Goal: Task Accomplishment & Management: Complete application form

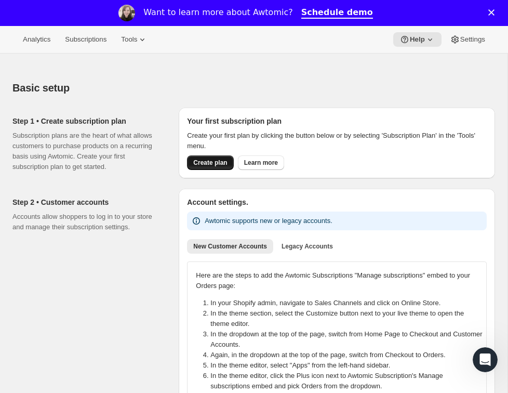
click at [222, 167] on button "Create plan" at bounding box center [210, 162] width 46 height 15
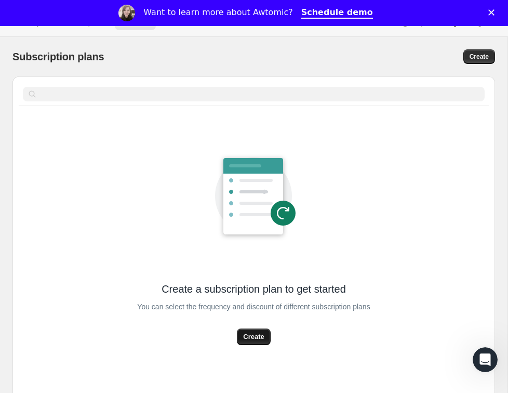
scroll to position [60, 0]
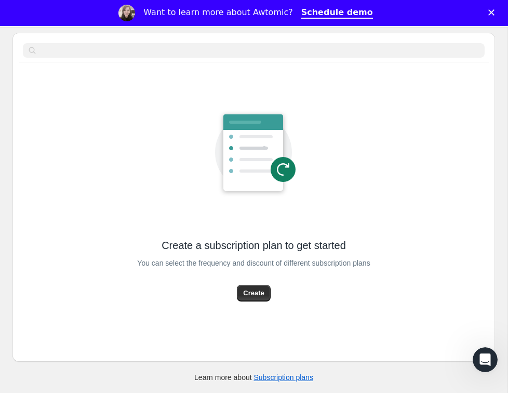
click at [264, 304] on div "Create a subscription plan to get started You can select the frequency and disc…" at bounding box center [253, 215] width 483 height 293
click at [262, 289] on span "Create" at bounding box center [253, 293] width 21 height 10
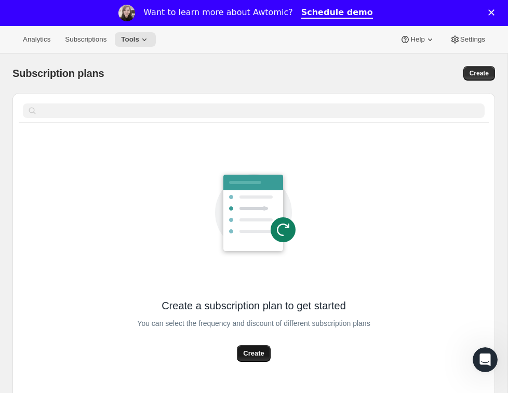
select select "WEEK"
select select "MONTH"
select select "WEEK"
select select "MONTH"
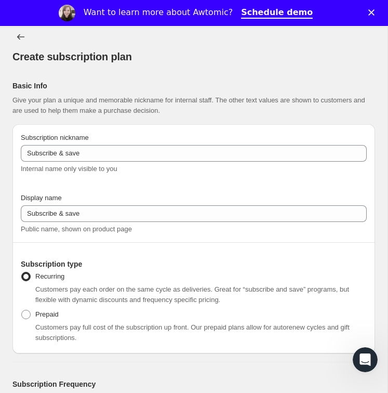
scroll to position [53, 0]
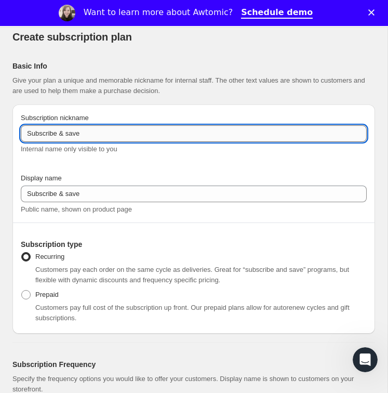
click at [232, 131] on input "Subscribe & save" at bounding box center [194, 133] width 346 height 17
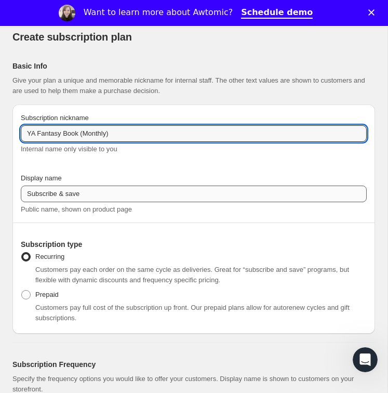
type input "YA Fantasy Book (Monthly)"
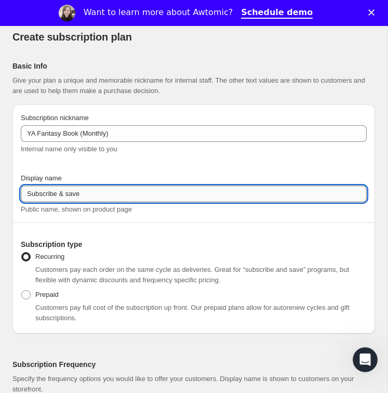
click at [154, 193] on input "Subscribe & save" at bounding box center [194, 193] width 346 height 17
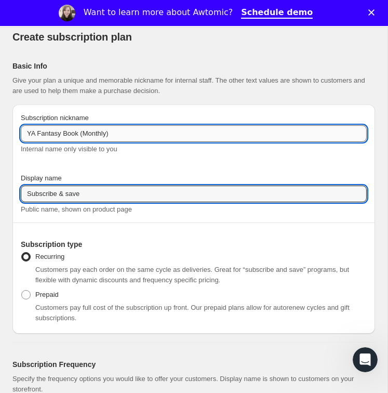
click at [122, 138] on input "YA Fantasy Book (Monthly)" at bounding box center [194, 133] width 346 height 17
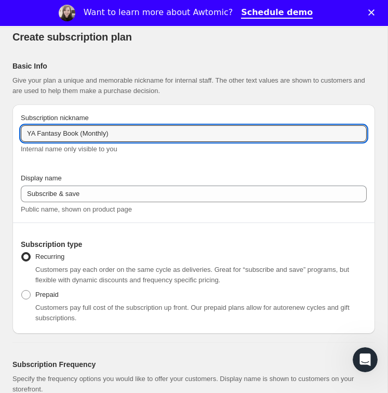
click at [110, 203] on div "Display name Subscribe & save Public name, shown on product page" at bounding box center [194, 194] width 346 height 42
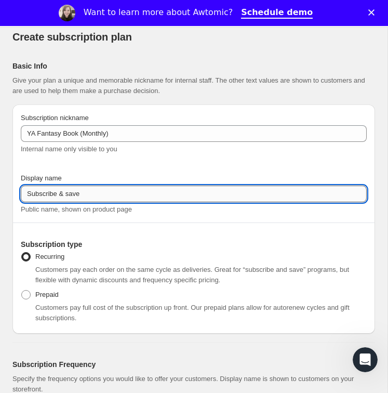
click at [111, 197] on input "Subscribe & save" at bounding box center [194, 193] width 346 height 17
paste input "YA Fantasy Book (Monthly)"
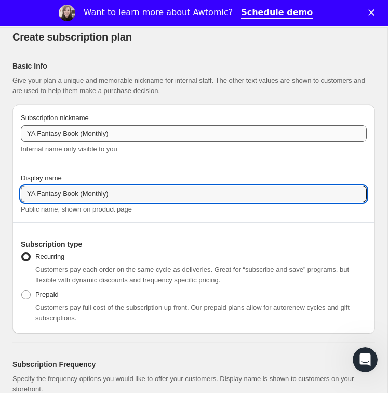
type input "YA Fantasy Book (Monthly)"
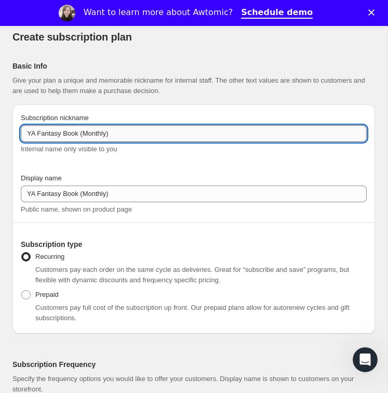
drag, startPoint x: 128, startPoint y: 128, endPoint x: 82, endPoint y: 129, distance: 46.8
click at [82, 129] on input "YA Fantasy Book (Monthly)" at bounding box center [194, 133] width 346 height 17
click at [64, 132] on input "YA Fantasy Book (Monthly)" at bounding box center [194, 133] width 346 height 17
drag, startPoint x: 36, startPoint y: 135, endPoint x: 82, endPoint y: 135, distance: 45.7
click at [82, 135] on input "YA Fantasy Book (Monthly)" at bounding box center [194, 133] width 346 height 17
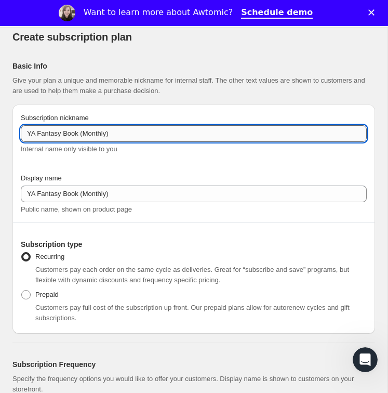
drag, startPoint x: 77, startPoint y: 135, endPoint x: 28, endPoint y: 136, distance: 48.8
click at [29, 136] on input "YA Fantasy Book (Monthly)" at bounding box center [194, 133] width 346 height 17
click at [28, 136] on input "YA Fantasy Book (Monthly)" at bounding box center [194, 133] width 346 height 17
drag, startPoint x: 38, startPoint y: 134, endPoint x: 80, endPoint y: 136, distance: 42.1
click at [80, 136] on input "YA Fantasy Book (Monthly)" at bounding box center [194, 133] width 346 height 17
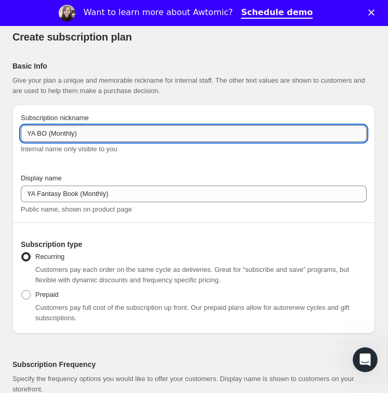
drag, startPoint x: 118, startPoint y: 139, endPoint x: 48, endPoint y: 137, distance: 69.6
click at [48, 137] on input "YA BO (Monthly)" at bounding box center [194, 133] width 346 height 17
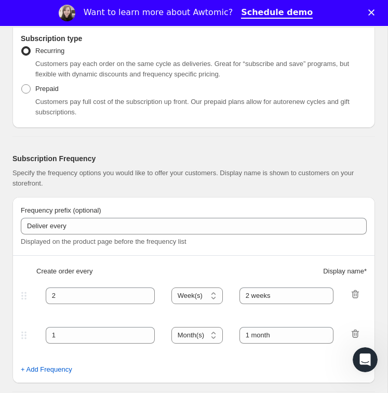
scroll to position [264, 0]
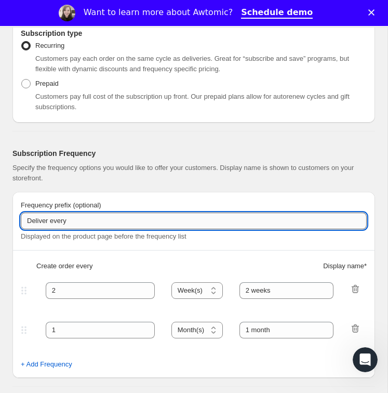
click at [96, 219] on input "Deliver every" at bounding box center [194, 220] width 346 height 17
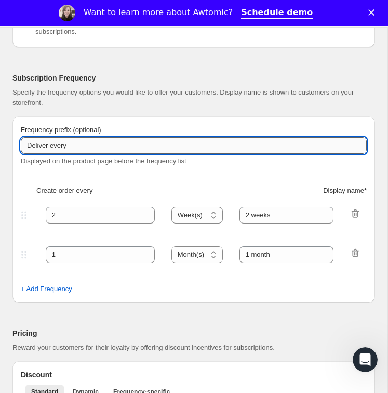
scroll to position [343, 0]
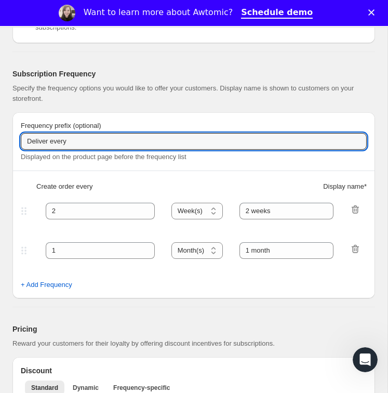
click at [350, 196] on div "Create order every Display name *" at bounding box center [194, 190] width 346 height 19
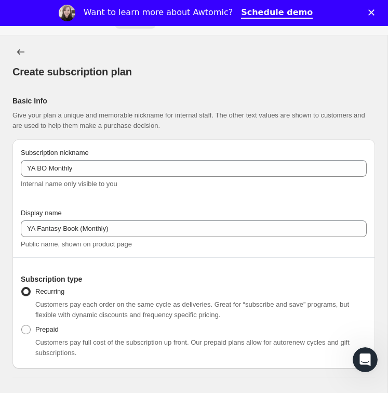
scroll to position [9, 0]
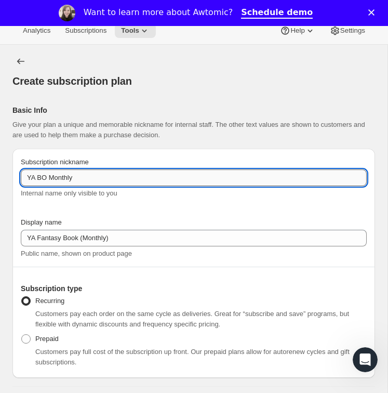
click at [95, 171] on input "YA BO Monthly" at bounding box center [194, 177] width 346 height 17
click at [60, 176] on input "YA BO Monthly" at bounding box center [194, 177] width 346 height 17
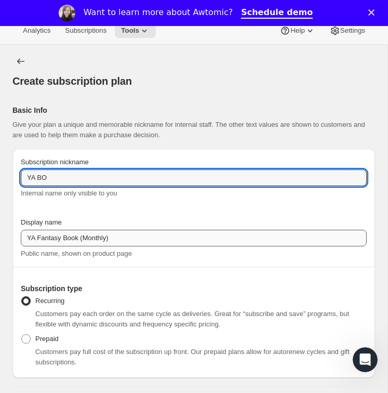
type input "YA BO"
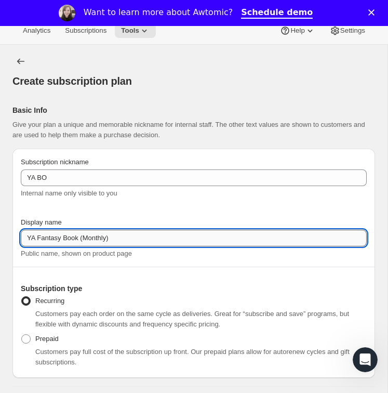
click at [180, 243] on input "YA Fantasy Book (Monthly)" at bounding box center [194, 238] width 346 height 17
drag, startPoint x: 62, startPoint y: 238, endPoint x: 257, endPoint y: 242, distance: 194.8
click at [257, 242] on input "YA Fantasy Book (Monthly)" at bounding box center [194, 238] width 346 height 17
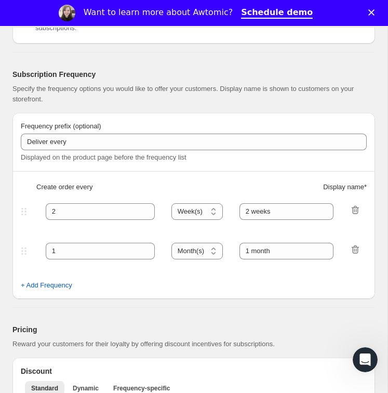
scroll to position [346, 0]
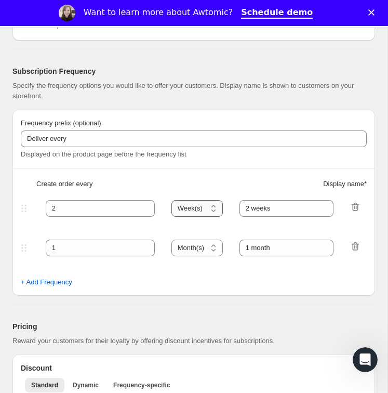
type input "YA Fantasy Book"
click at [206, 206] on select "Day(s) Week(s) Month(s) Year(s)" at bounding box center [196, 208] width 51 height 17
click at [135, 206] on div "2" at bounding box center [100, 208] width 109 height 17
click at [142, 206] on icon at bounding box center [147, 211] width 10 height 10
type input "1"
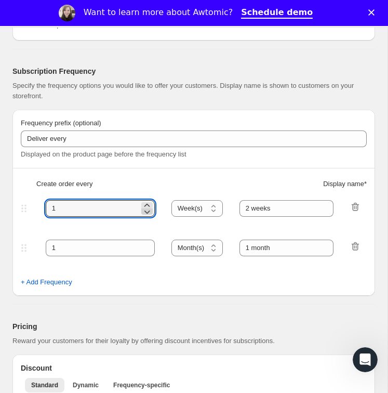
click at [142, 206] on icon at bounding box center [147, 211] width 10 height 10
click at [209, 216] on fieldset "1 Day(s) Week(s) Month(s) Year(s) Week(s) 2 weeks" at bounding box center [194, 217] width 344 height 40
click at [208, 211] on select "Day(s) Week(s) Month(s) Year(s)" at bounding box center [196, 208] width 51 height 17
click at [171, 200] on select "Day(s) Week(s) Month(s) Year(s)" at bounding box center [196, 208] width 51 height 17
click at [200, 208] on select "Day(s) Week(s) Month(s) Year(s)" at bounding box center [196, 208] width 51 height 17
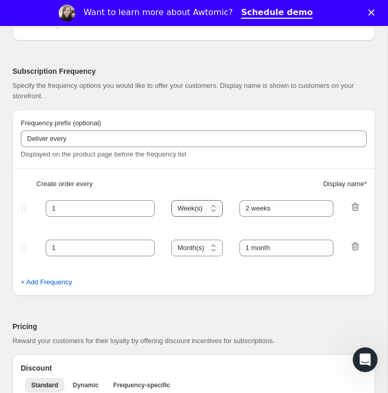
select select "MONTH"
click at [171, 200] on select "Day(s) Week(s) Month(s) Year(s)" at bounding box center [196, 208] width 51 height 17
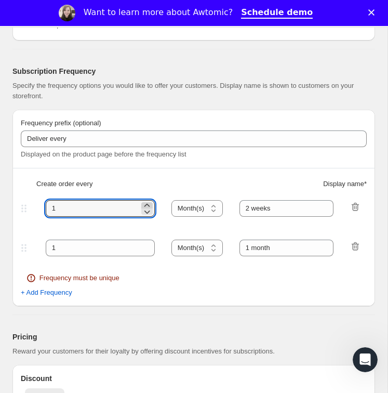
click at [142, 203] on icon at bounding box center [147, 205] width 10 height 10
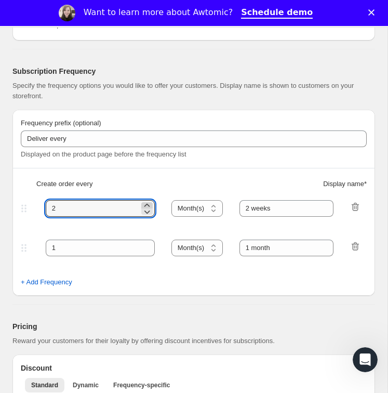
click at [142, 203] on icon at bounding box center [147, 205] width 10 height 10
type input "6"
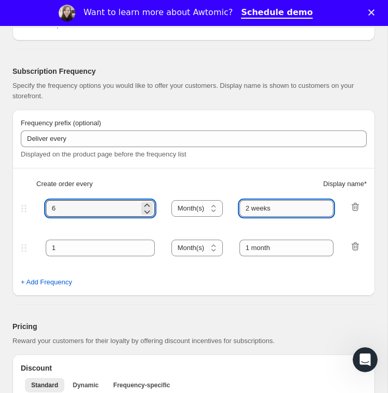
click at [290, 206] on input "2 weeks" at bounding box center [286, 208] width 95 height 17
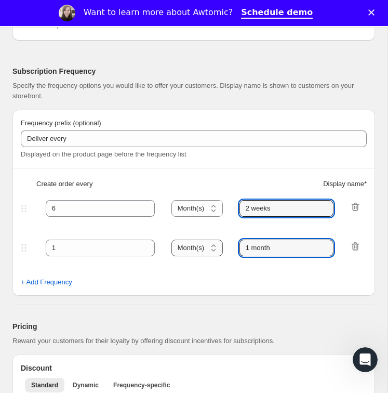
drag, startPoint x: 222, startPoint y: 248, endPoint x: 196, endPoint y: 248, distance: 26.0
click at [196, 248] on div "1 Day(s) Week(s) Month(s) Year(s) Month(s) 1 month" at bounding box center [190, 247] width 342 height 17
type input "Monthly"
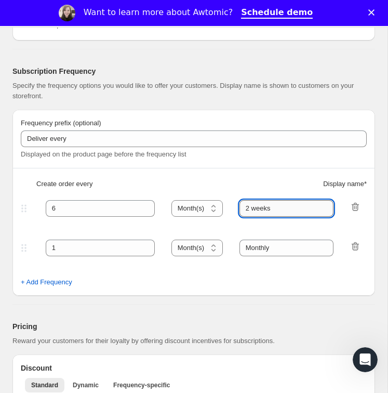
click at [246, 205] on input "2 weeks" at bounding box center [286, 208] width 95 height 17
type input "2"
type input "6 Months"
click at [61, 281] on span "+ Add Frequency" at bounding box center [46, 282] width 51 height 10
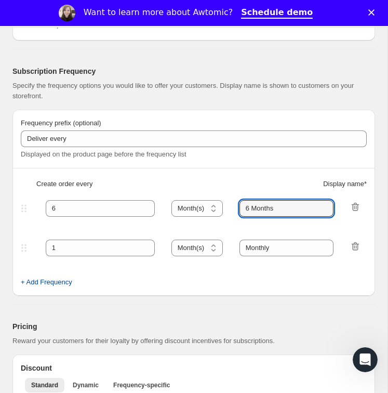
select select "MONTH"
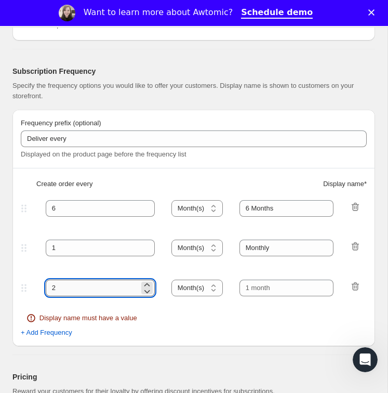
click at [90, 288] on input "2" at bounding box center [93, 287] width 94 height 17
type input "3"
click at [278, 282] on input "text" at bounding box center [286, 287] width 95 height 17
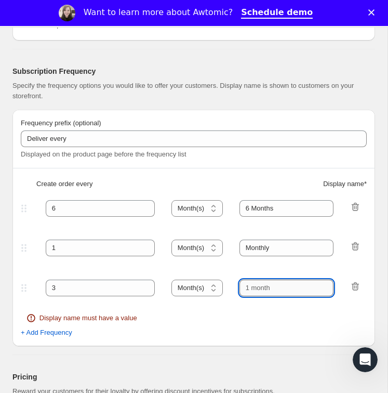
type input "4"
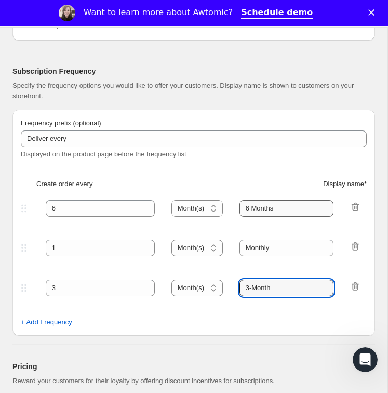
type input "3-Month"
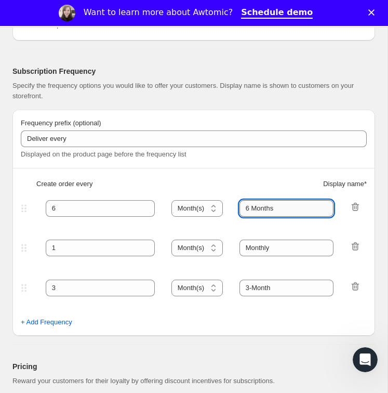
click at [246, 208] on input "6 Months" at bounding box center [286, 208] width 95 height 17
click at [279, 207] on input "6-Months" at bounding box center [286, 208] width 95 height 17
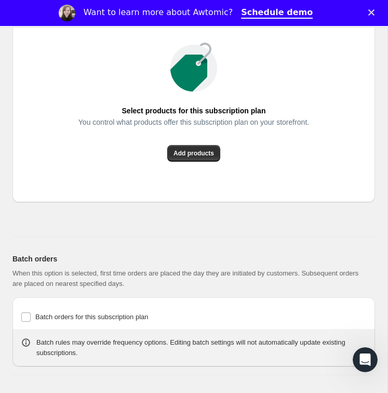
scroll to position [1137, 0]
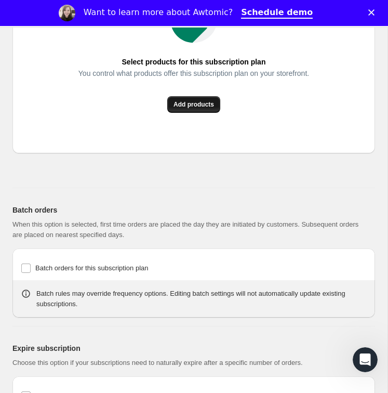
type input "6-Month"
click at [194, 107] on button "Add products" at bounding box center [193, 104] width 53 height 17
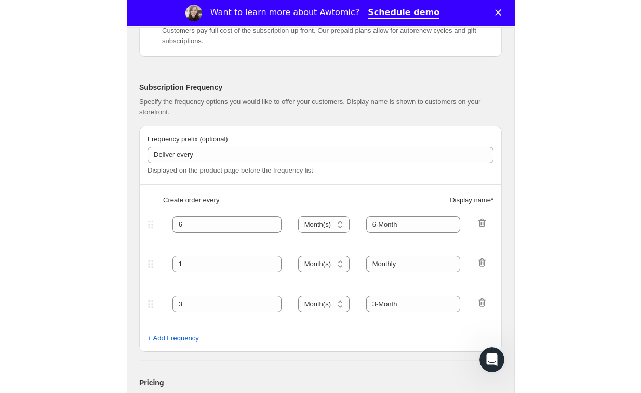
scroll to position [192, 0]
